Goal: Information Seeking & Learning: Learn about a topic

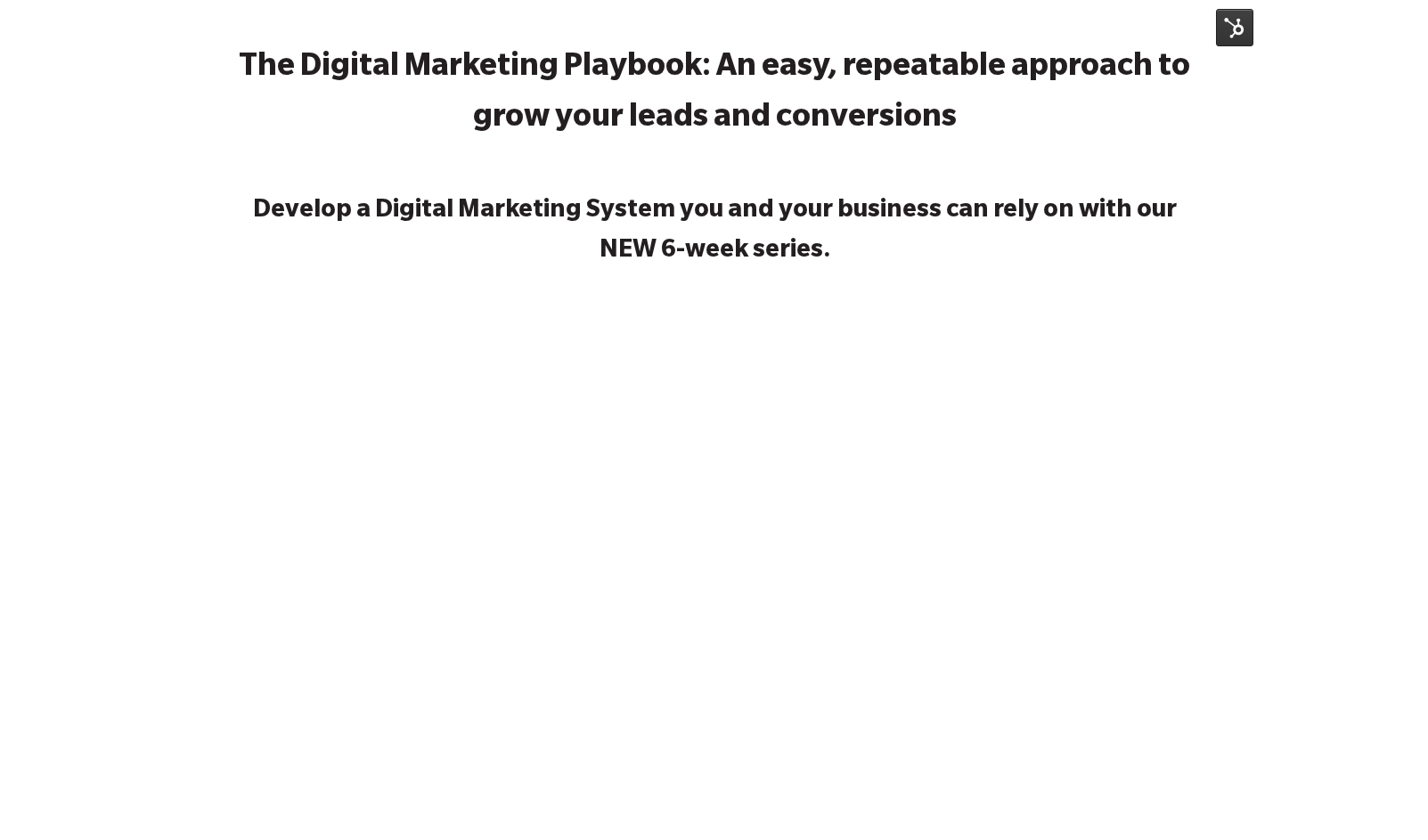
scroll to position [121, 0]
